Goal: Task Accomplishment & Management: Use online tool/utility

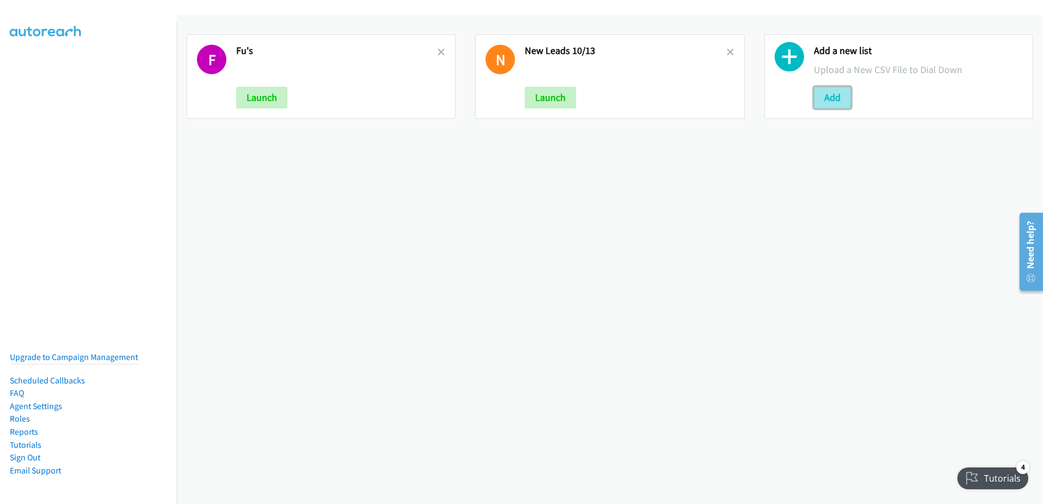
click at [828, 100] on button "Add" at bounding box center [832, 98] width 37 height 22
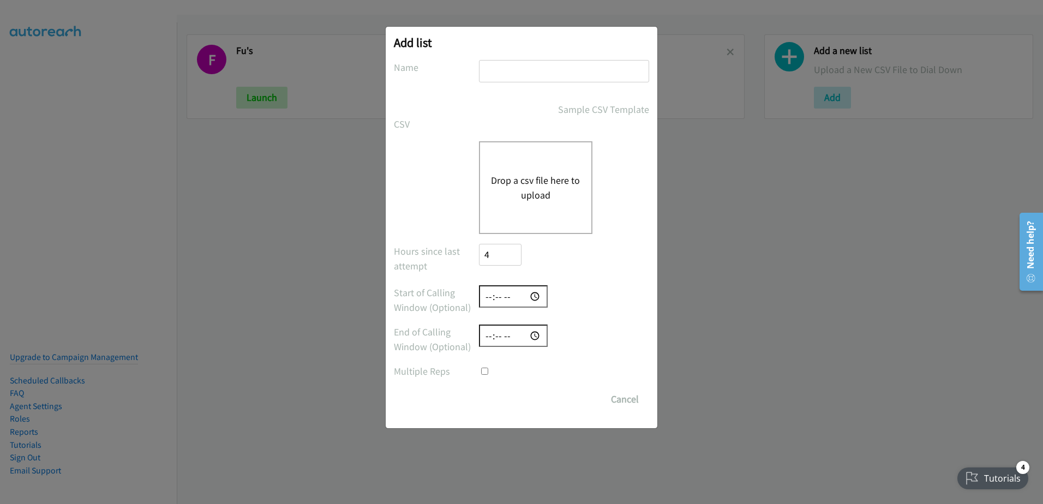
click at [495, 66] on input "text" at bounding box center [564, 71] width 170 height 22
type input "2nd round new leads"
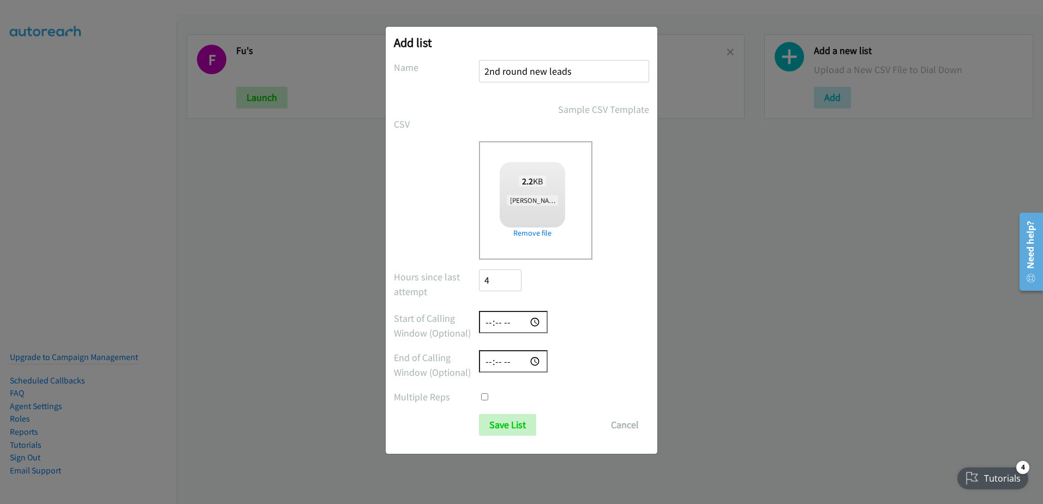
checkbox input "true"
click at [506, 436] on input "Save List" at bounding box center [507, 425] width 57 height 22
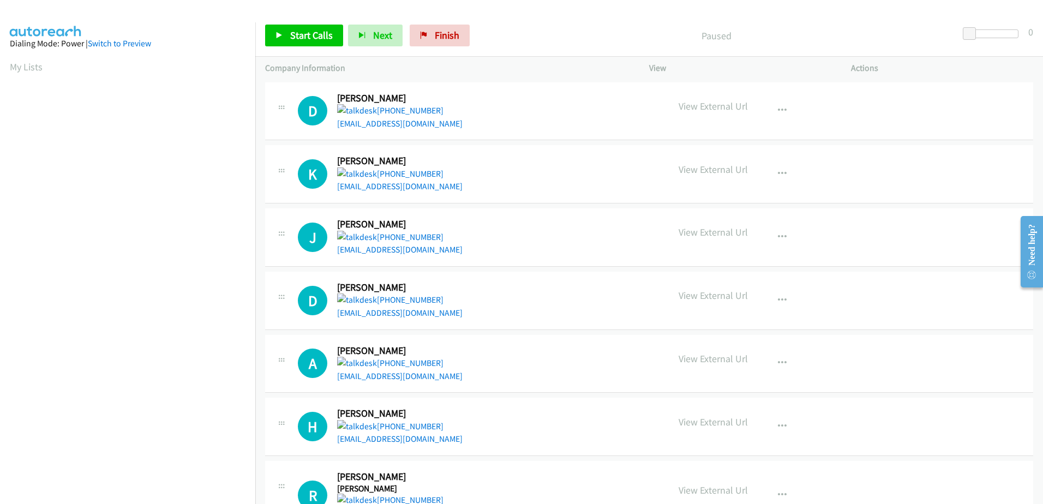
scroll to position [108, 0]
click at [305, 40] on span "Start Calls" at bounding box center [311, 35] width 43 height 13
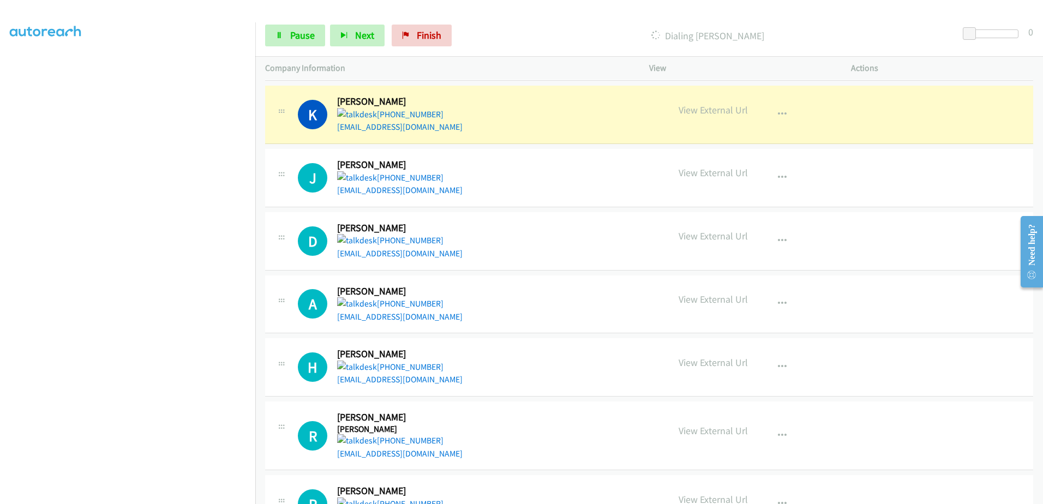
scroll to position [0, 0]
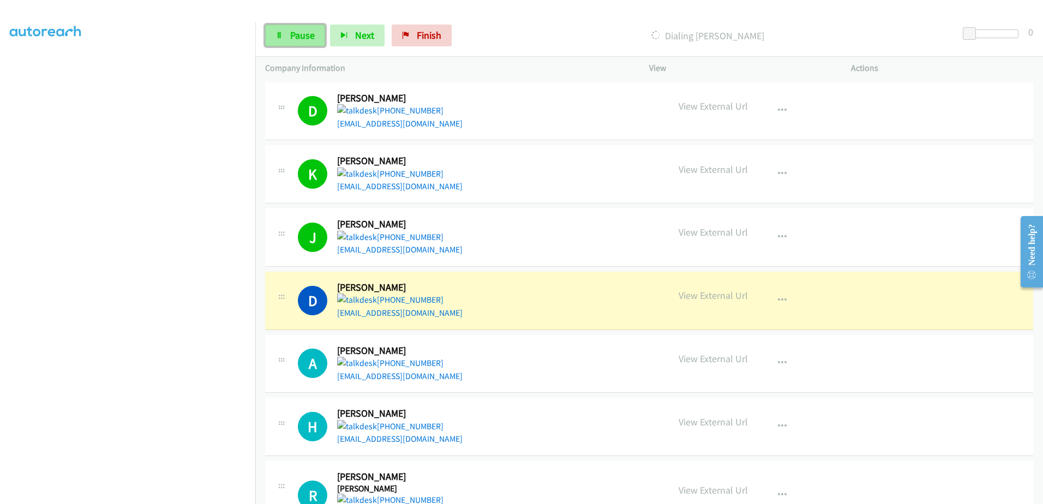
click at [300, 29] on span "Pause" at bounding box center [302, 35] width 25 height 13
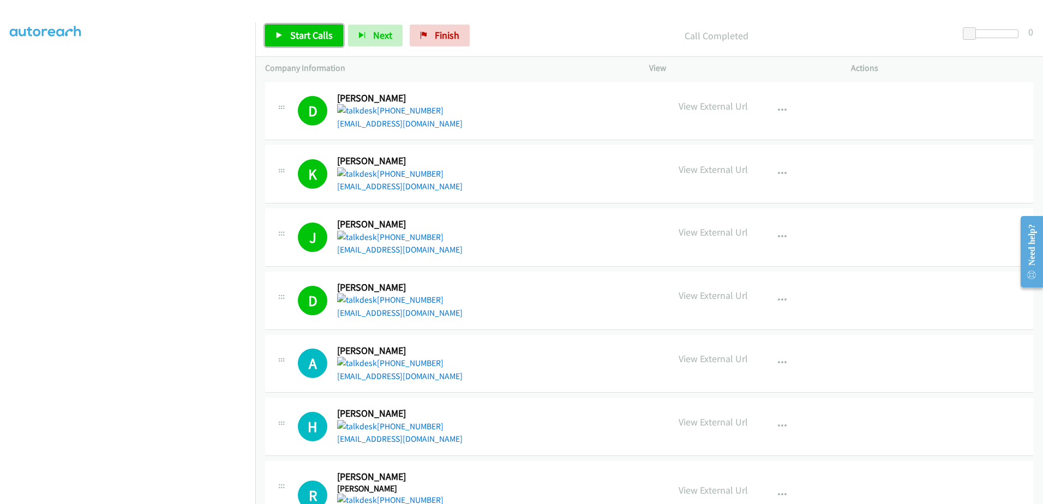
click at [300, 34] on span "Start Calls" at bounding box center [311, 35] width 43 height 13
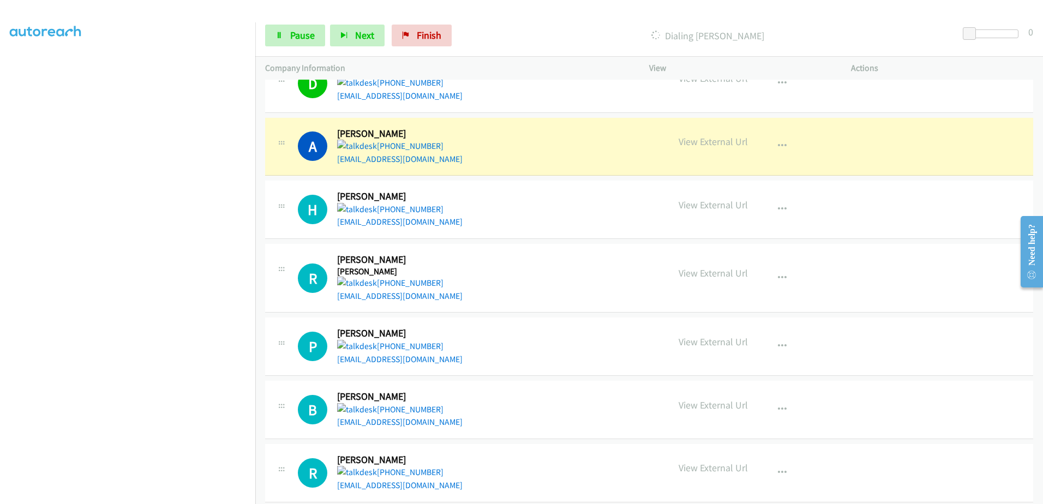
scroll to position [218, 0]
drag, startPoint x: 372, startPoint y: 214, endPoint x: 362, endPoint y: 217, distance: 9.8
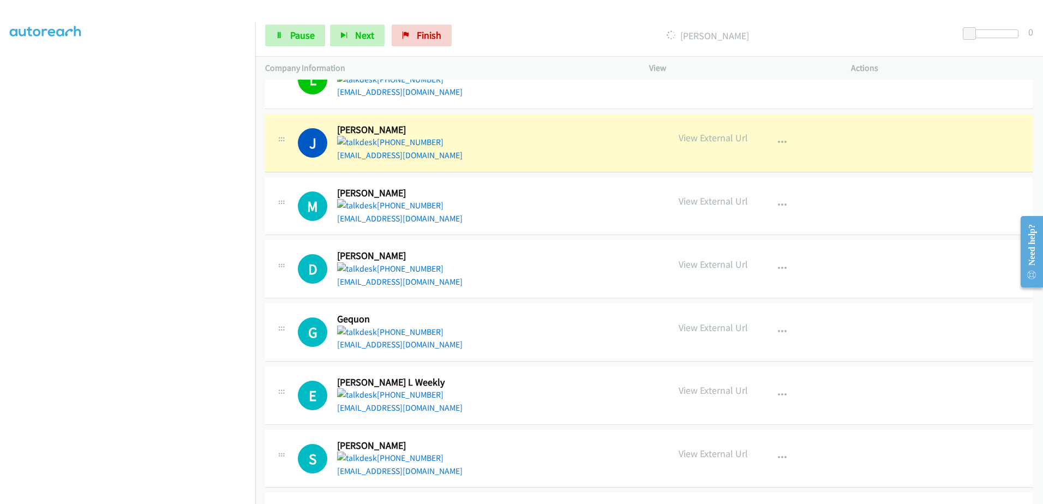
scroll to position [818, 0]
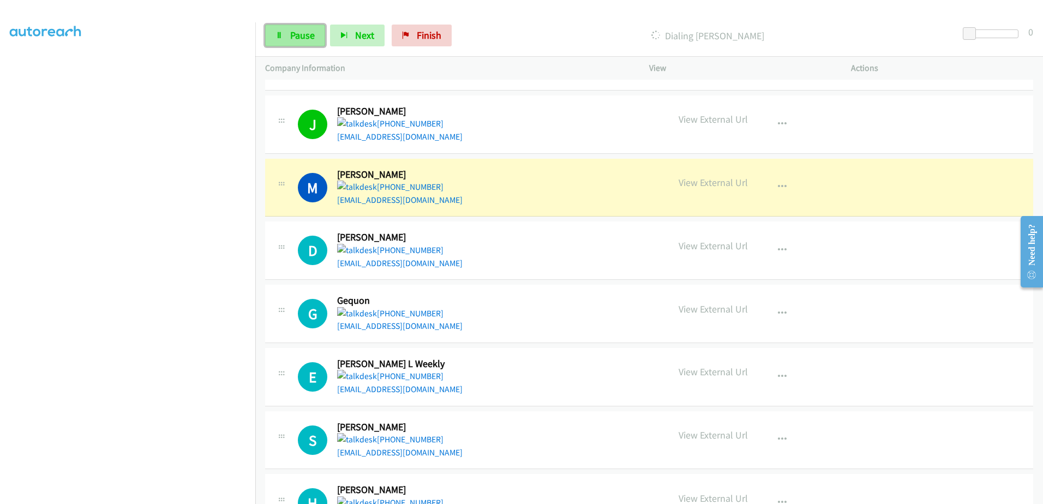
click at [292, 25] on link "Pause" at bounding box center [295, 36] width 60 height 22
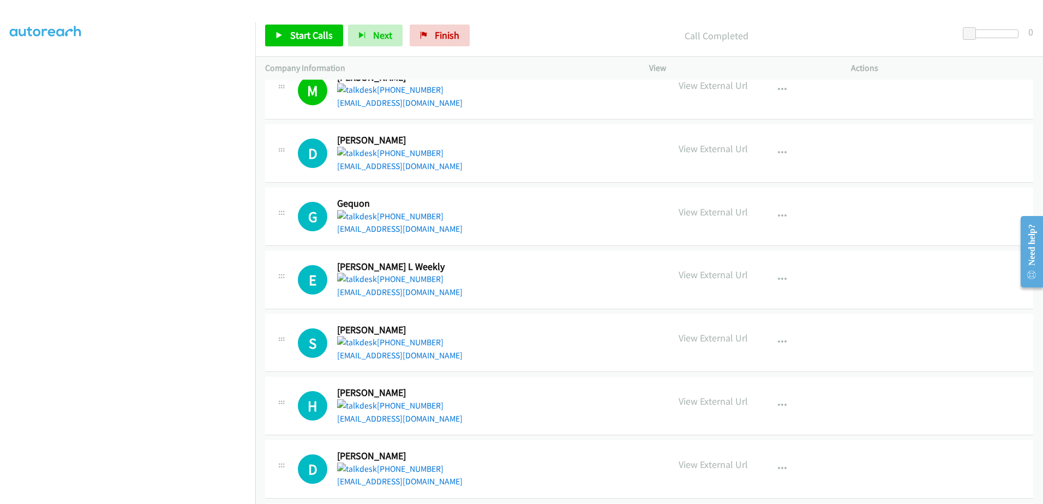
scroll to position [927, 0]
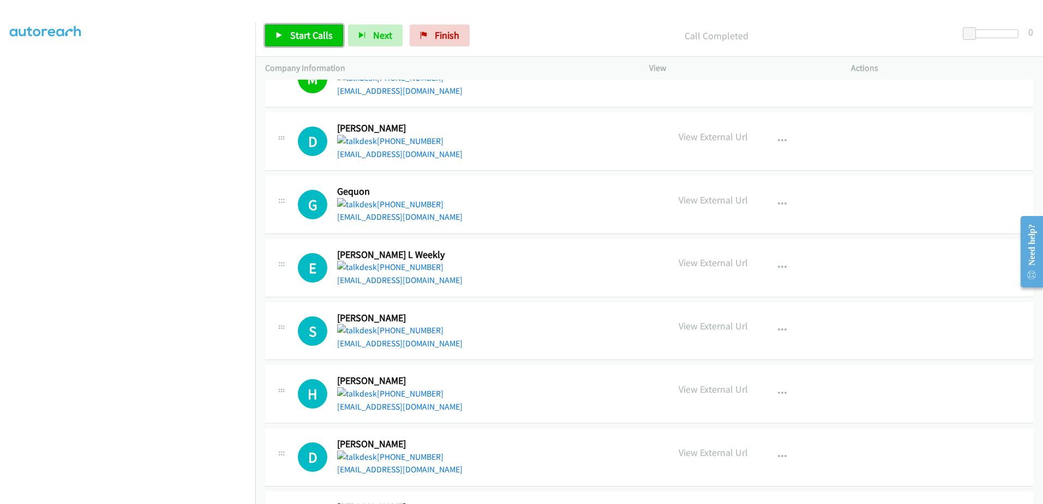
click at [314, 45] on link "Start Calls" at bounding box center [304, 36] width 78 height 22
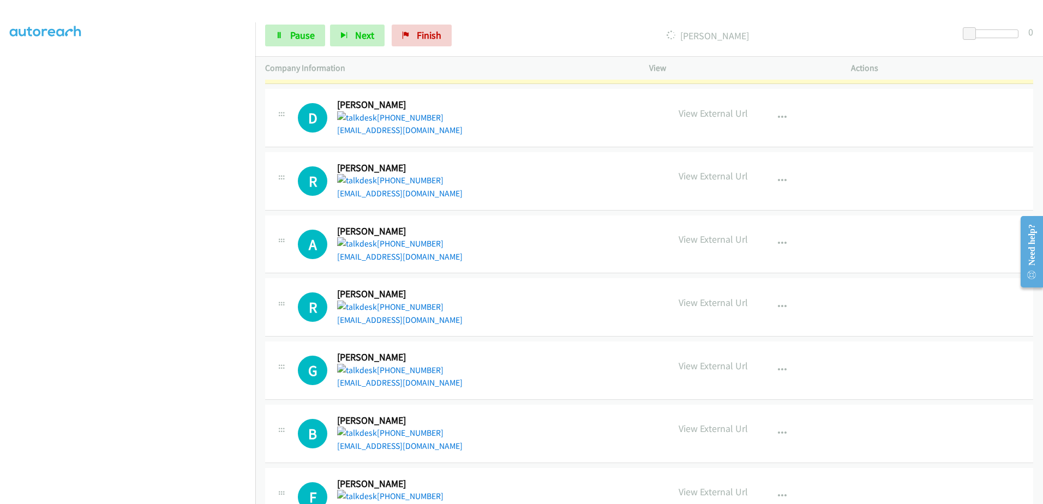
scroll to position [1500, 0]
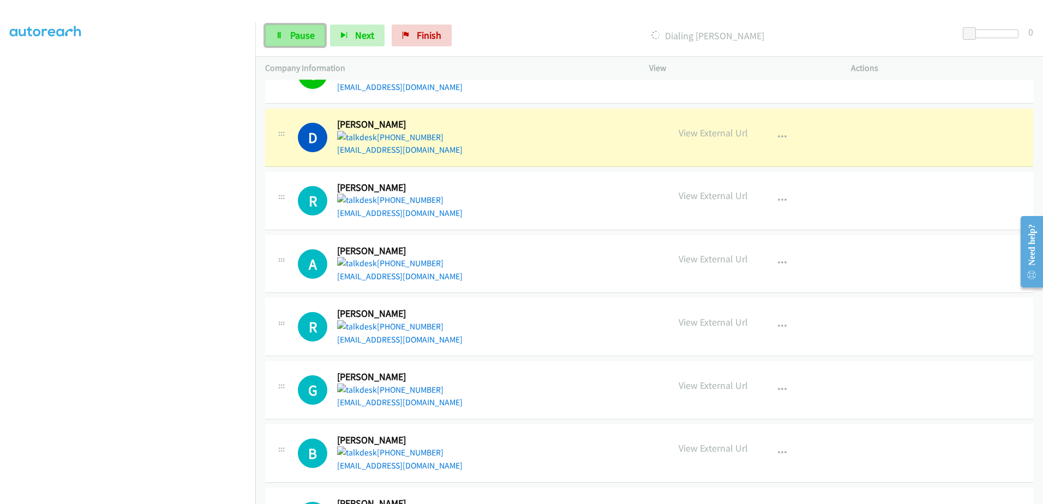
click at [308, 29] on span "Pause" at bounding box center [302, 35] width 25 height 13
click at [313, 38] on span "Start Calls" at bounding box center [311, 35] width 43 height 13
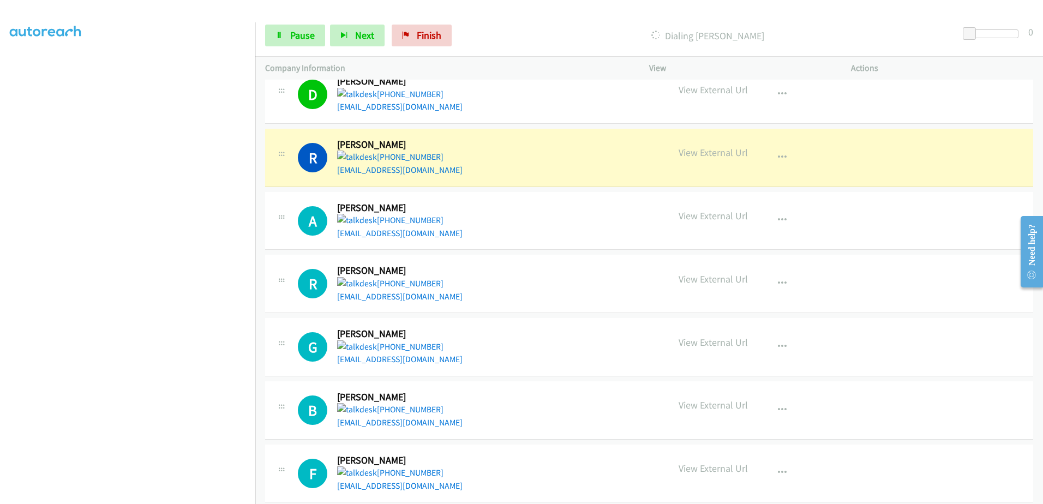
scroll to position [1609, 0]
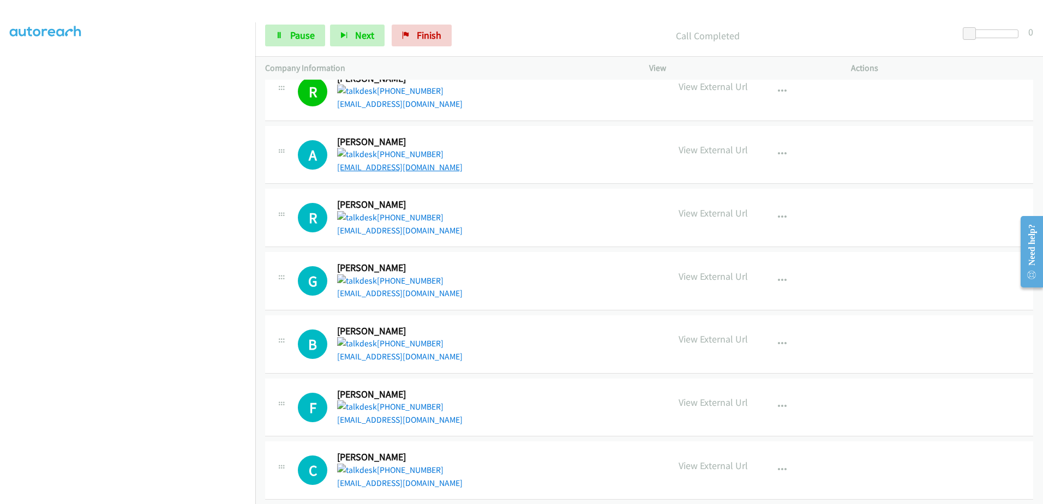
drag, startPoint x: 414, startPoint y: 161, endPoint x: 380, endPoint y: 165, distance: 34.1
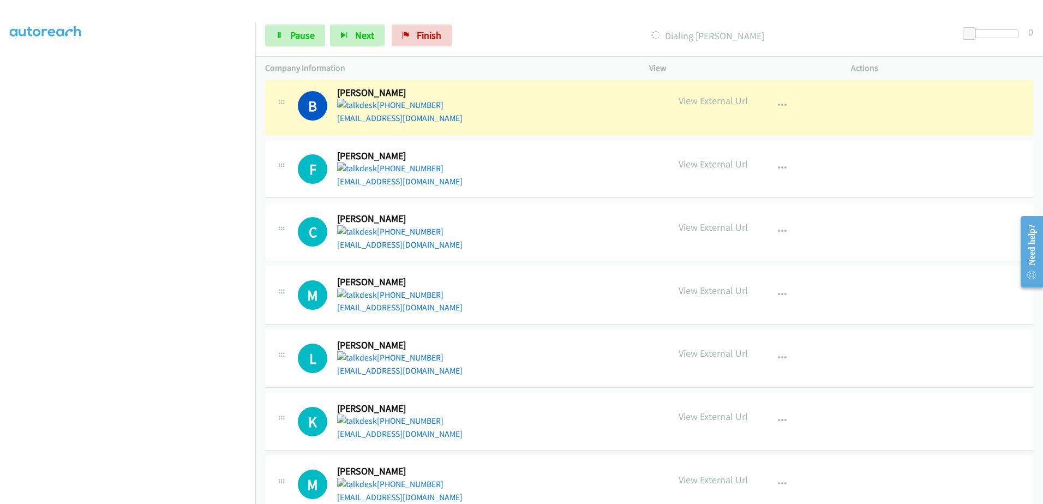
scroll to position [1882, 0]
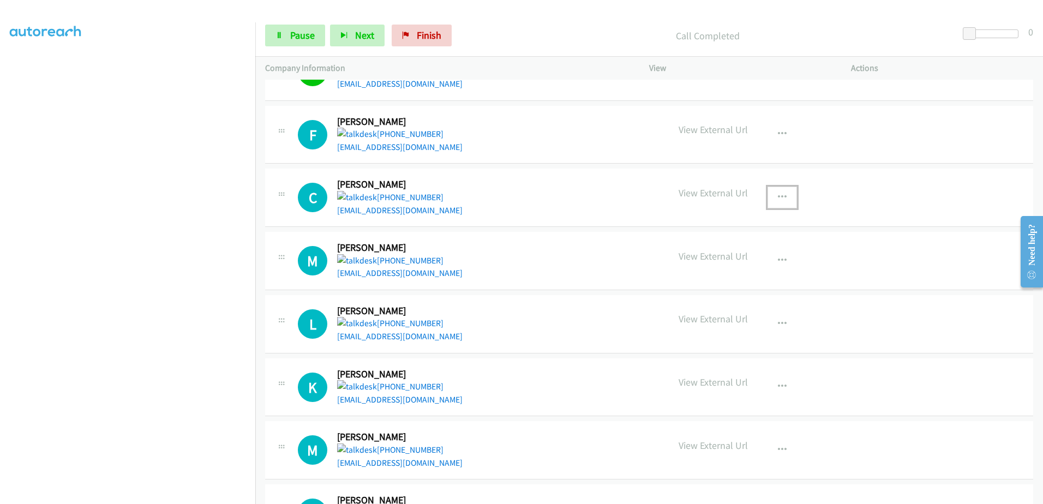
click at [778, 194] on icon "button" at bounding box center [782, 197] width 9 height 9
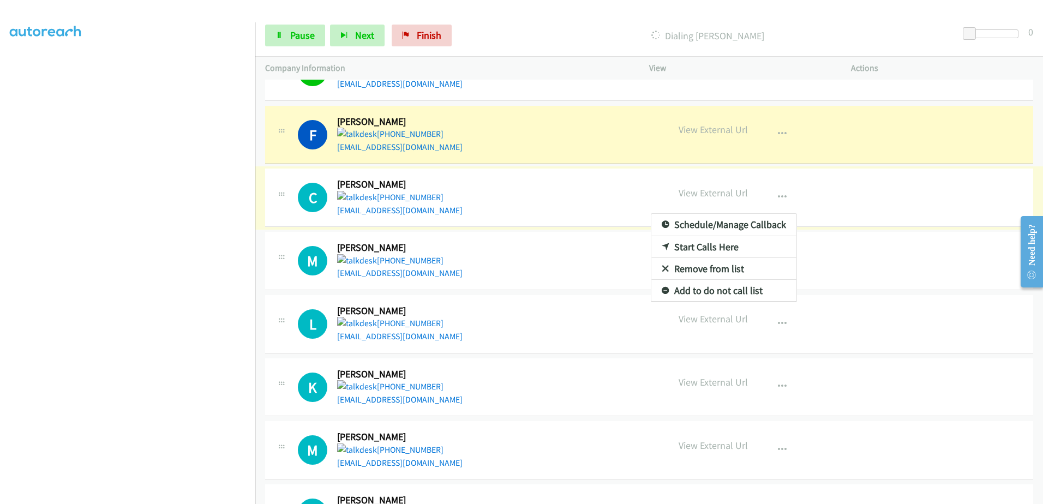
click at [666, 266] on link "Remove from list" at bounding box center [723, 269] width 145 height 22
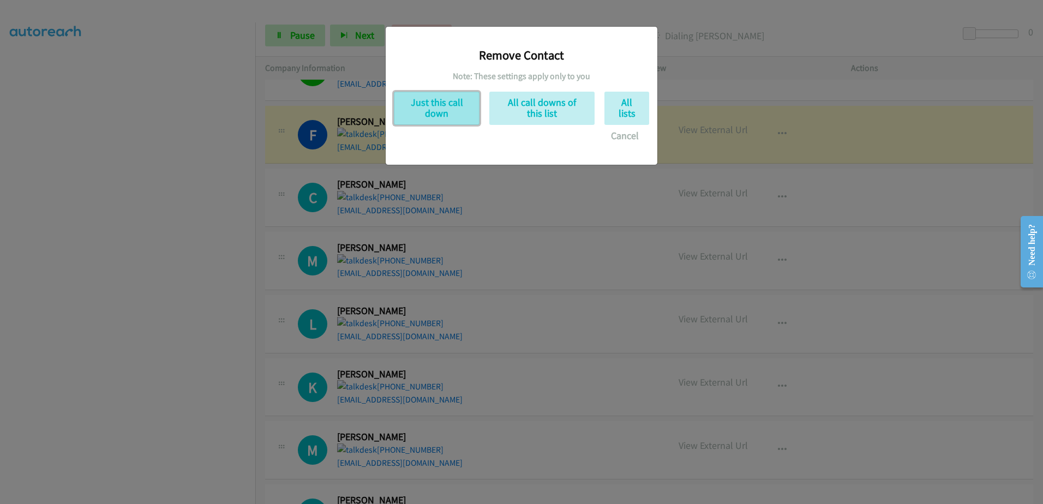
click at [447, 104] on button "Just this call down" at bounding box center [437, 108] width 86 height 33
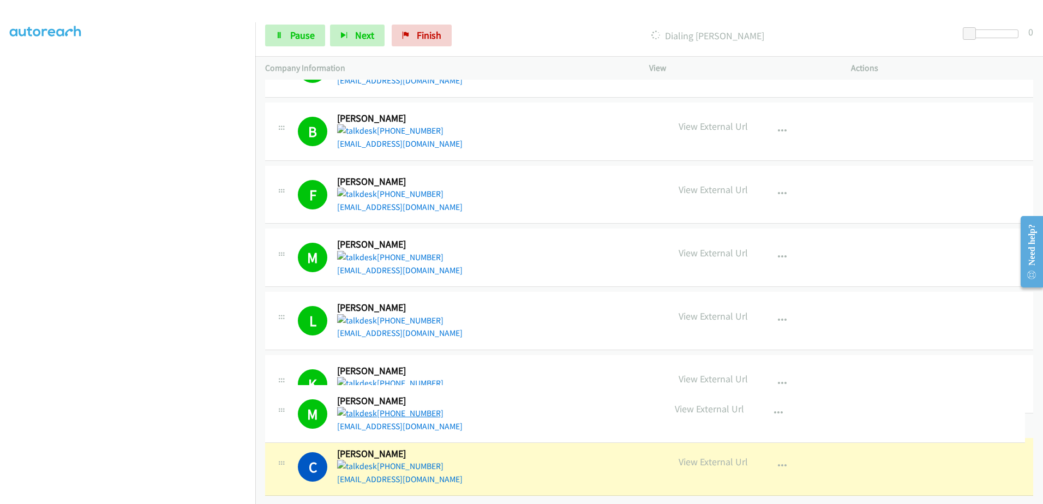
drag, startPoint x: 419, startPoint y: 395, endPoint x: 355, endPoint y: 406, distance: 65.3
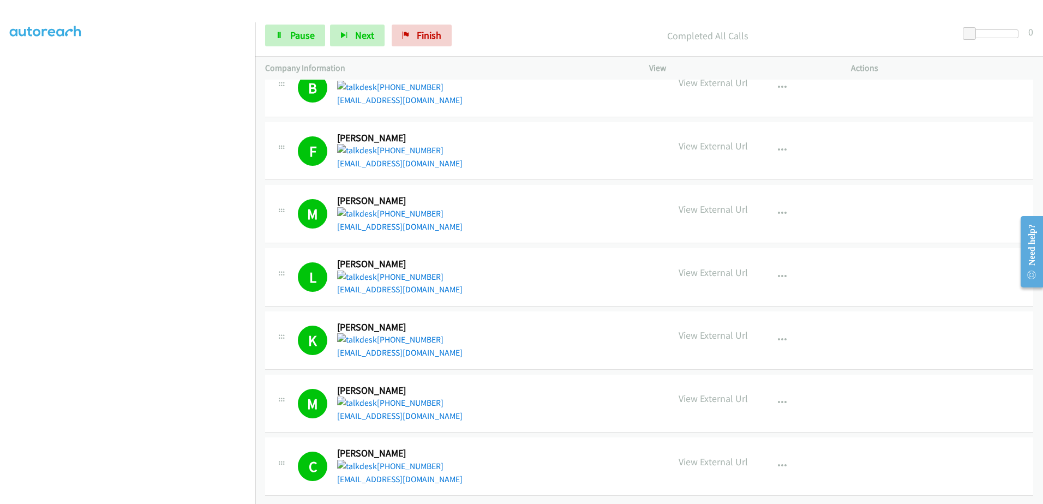
scroll to position [85, 0]
click at [428, 40] on span "Finish" at bounding box center [429, 35] width 25 height 13
